Goal: Information Seeking & Learning: Learn about a topic

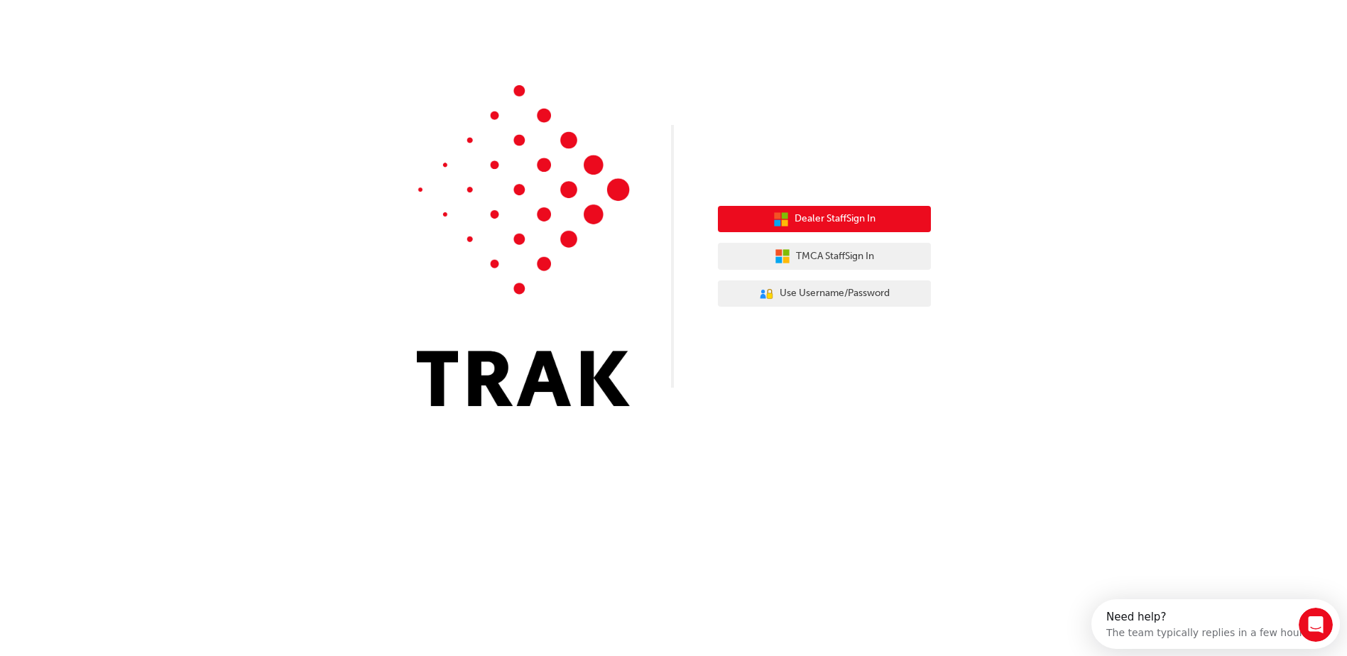
click at [879, 216] on button "Dealer Staff Sign In" at bounding box center [824, 219] width 213 height 27
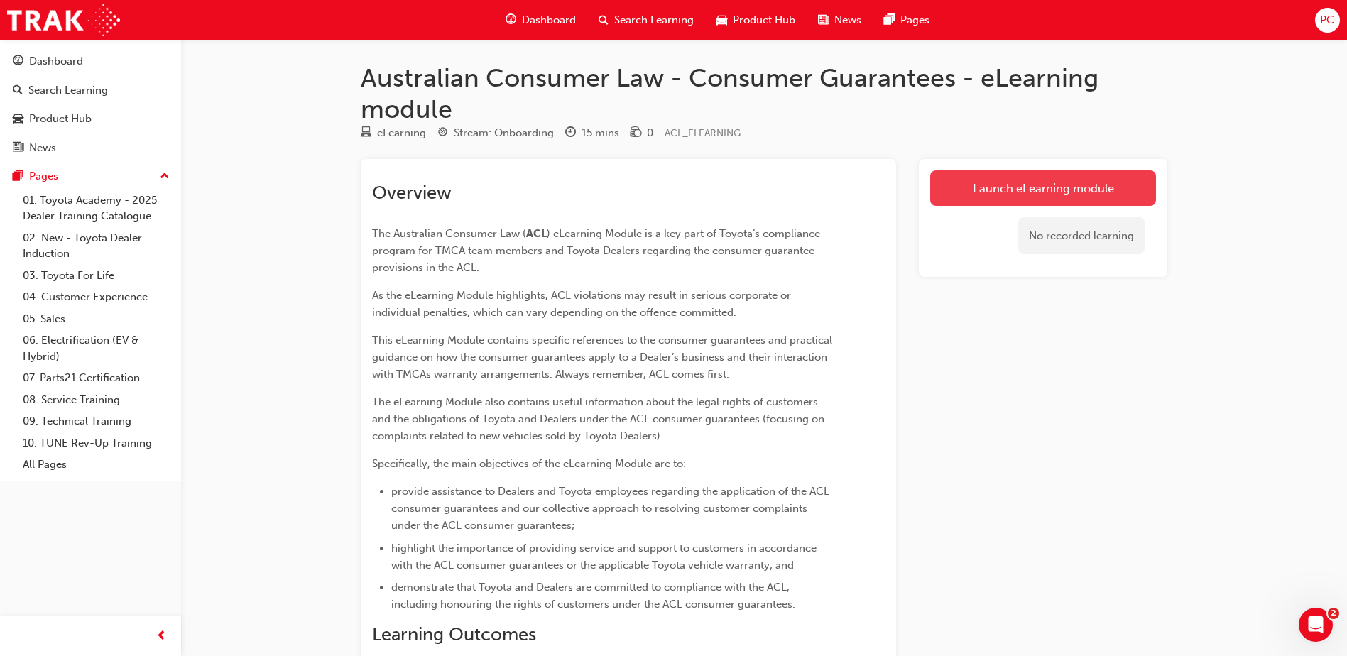
click at [1019, 185] on link "Launch eLearning module" at bounding box center [1043, 188] width 226 height 36
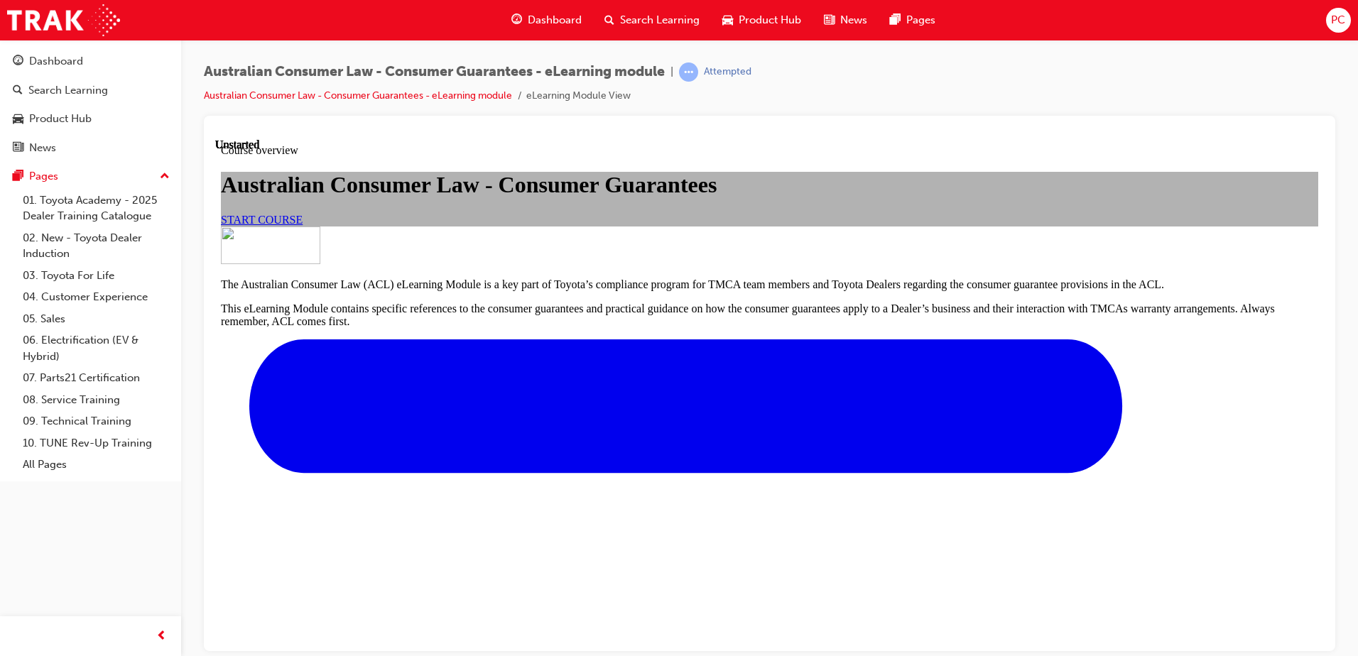
click at [303, 225] on span "START COURSE" at bounding box center [262, 219] width 82 height 12
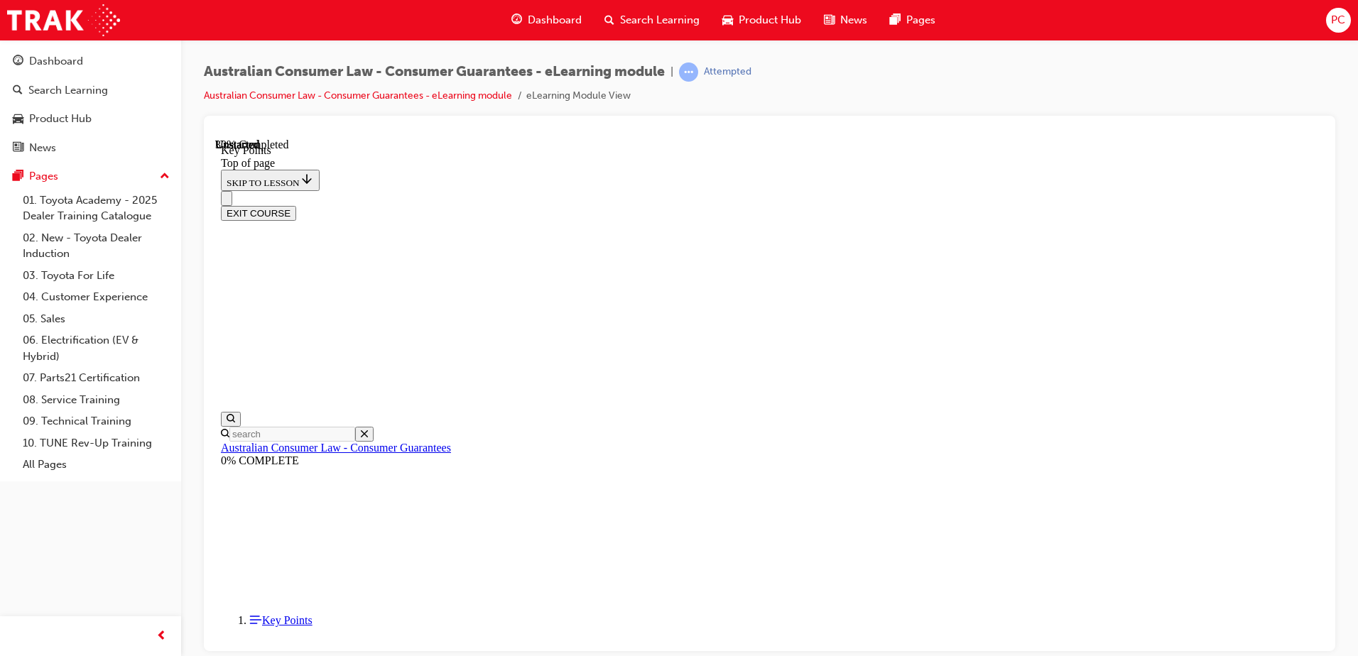
scroll to position [619, 0]
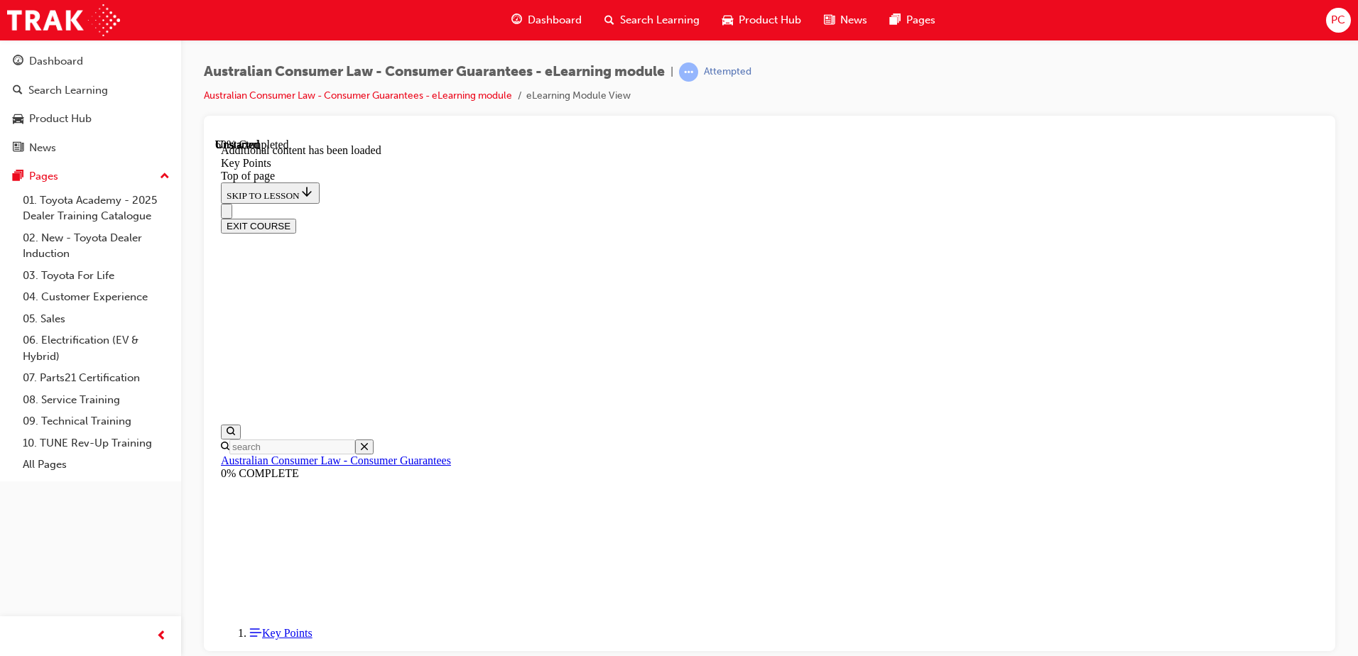
scroll to position [1762, 0]
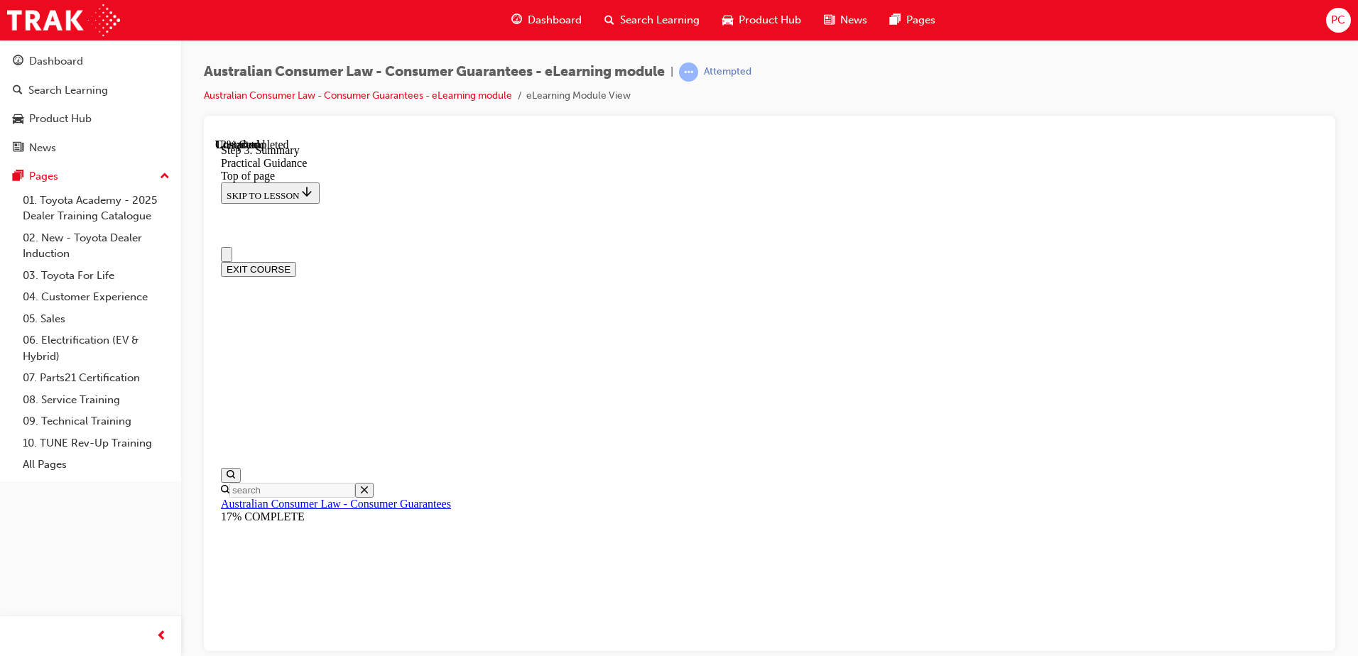
scroll to position [0, 0]
